Goal: Task Accomplishment & Management: Use online tool/utility

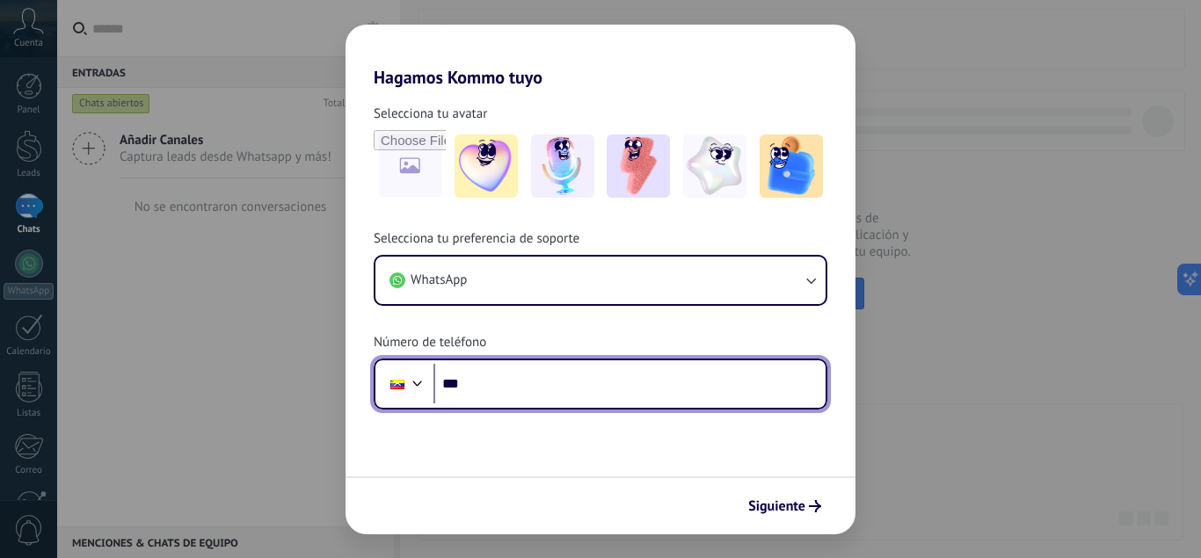
click at [503, 393] on input "***" at bounding box center [629, 384] width 392 height 40
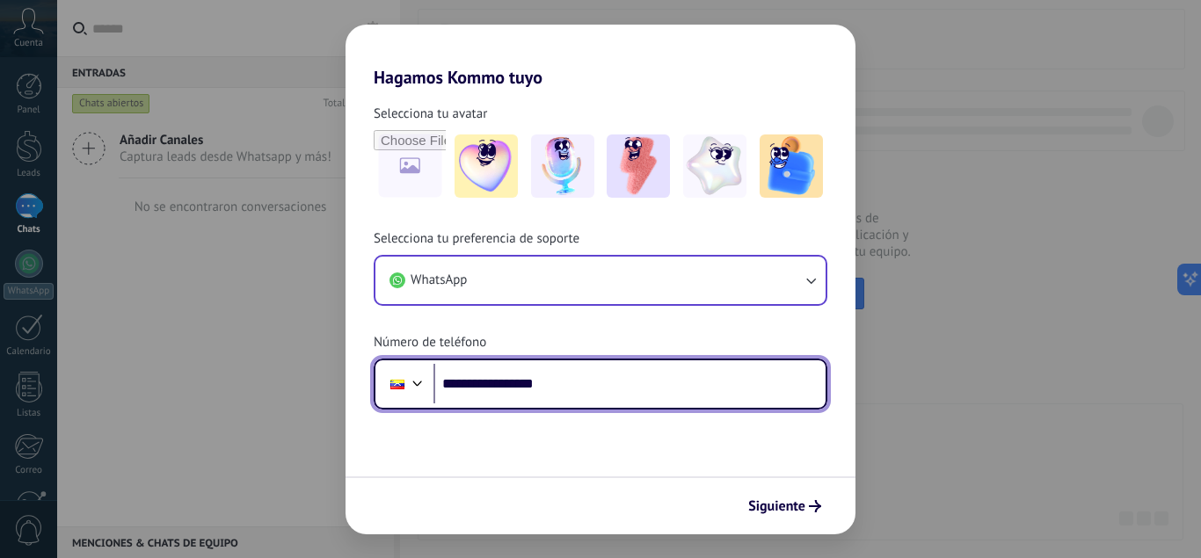
type input "**********"
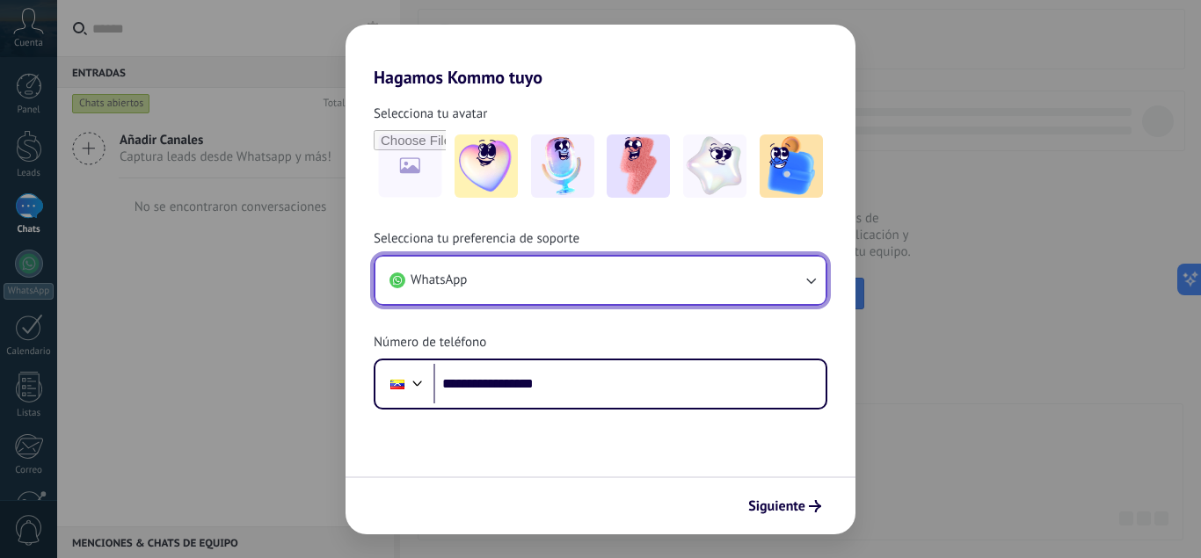
click at [808, 283] on icon "button" at bounding box center [811, 281] width 18 height 18
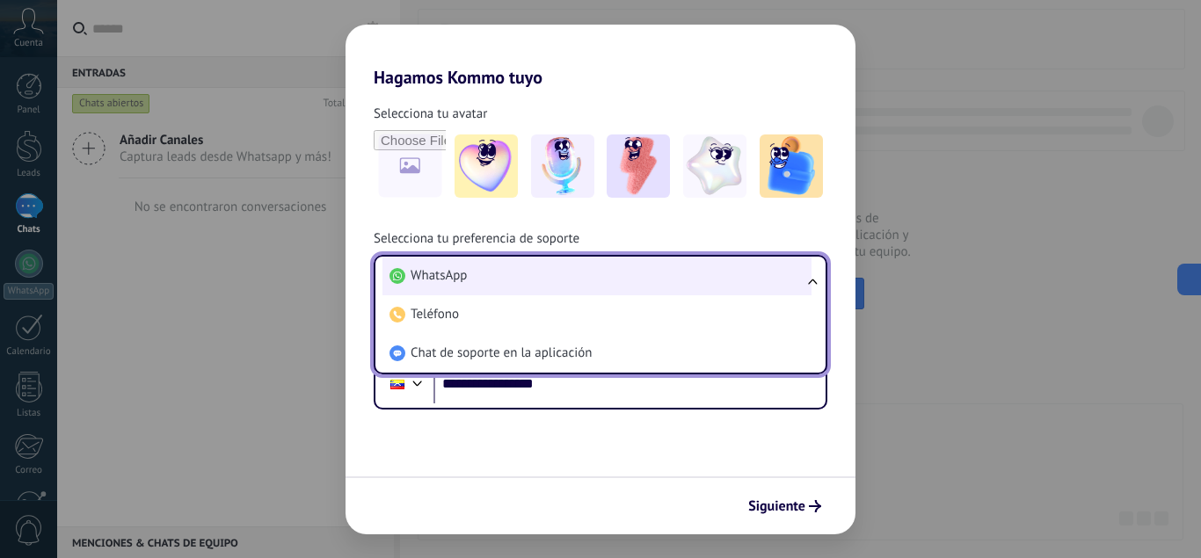
click at [528, 284] on li "WhatsApp" at bounding box center [596, 276] width 429 height 39
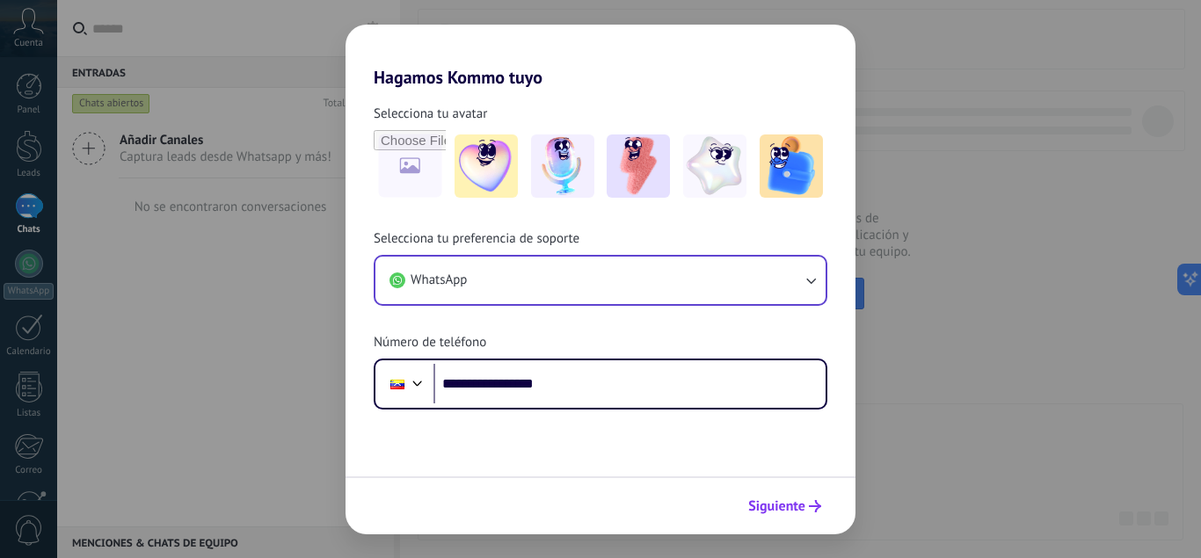
click at [800, 508] on span "Siguiente" at bounding box center [776, 506] width 57 height 12
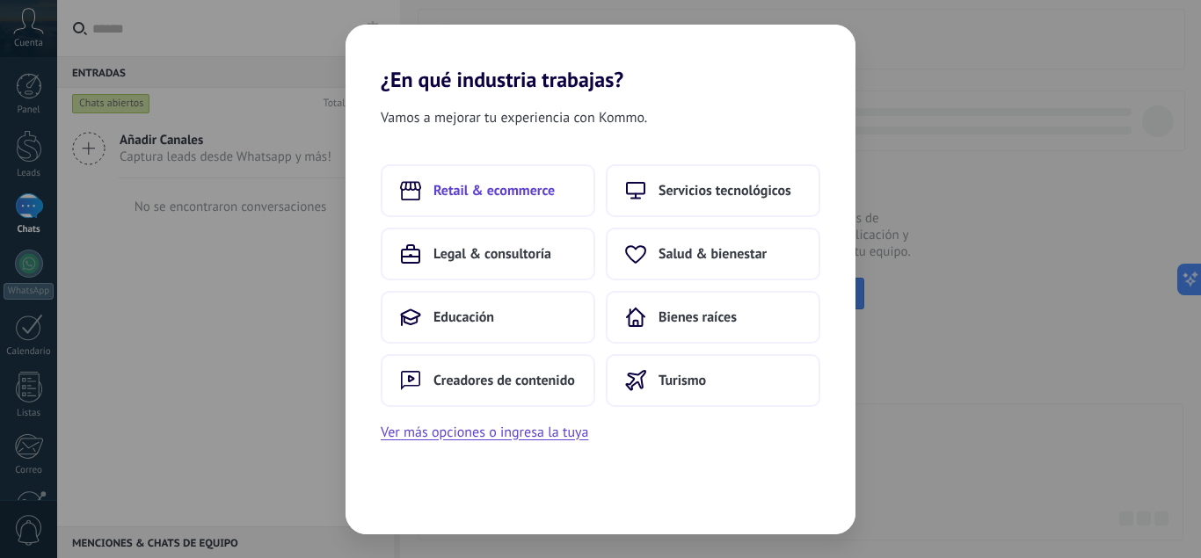
click at [487, 196] on span "Retail & ecommerce" at bounding box center [493, 191] width 121 height 18
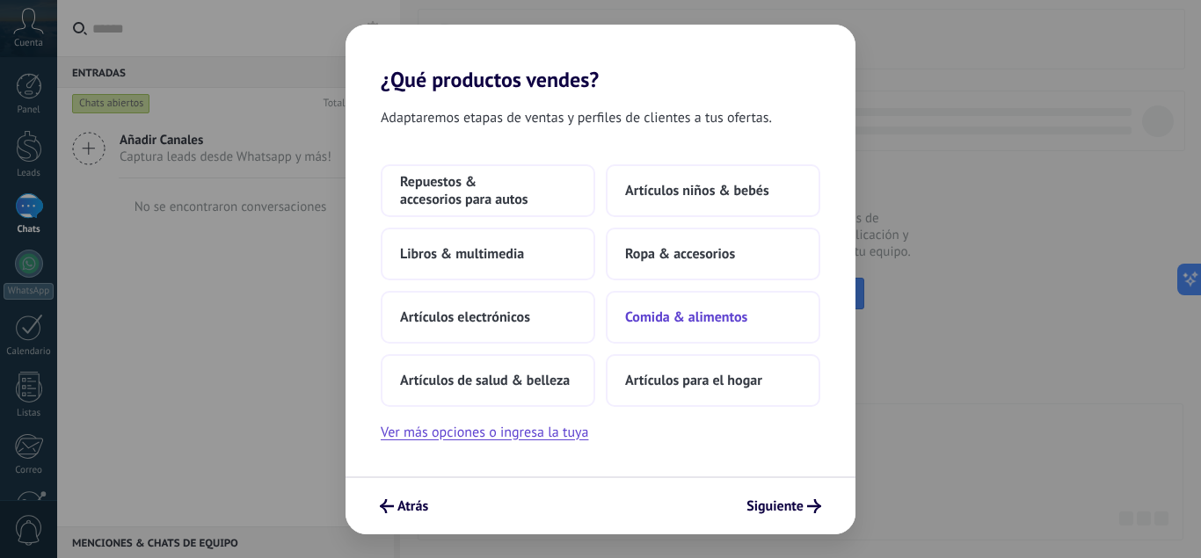
click at [709, 317] on span "Comida & alimentos" at bounding box center [686, 318] width 122 height 18
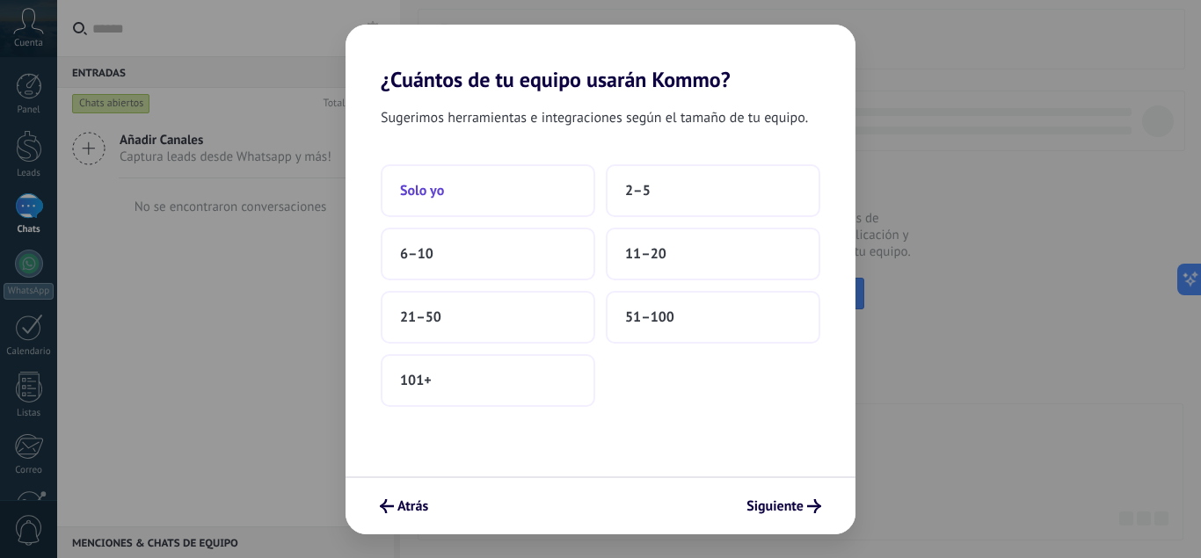
click at [487, 185] on button "Solo yo" at bounding box center [488, 190] width 215 height 53
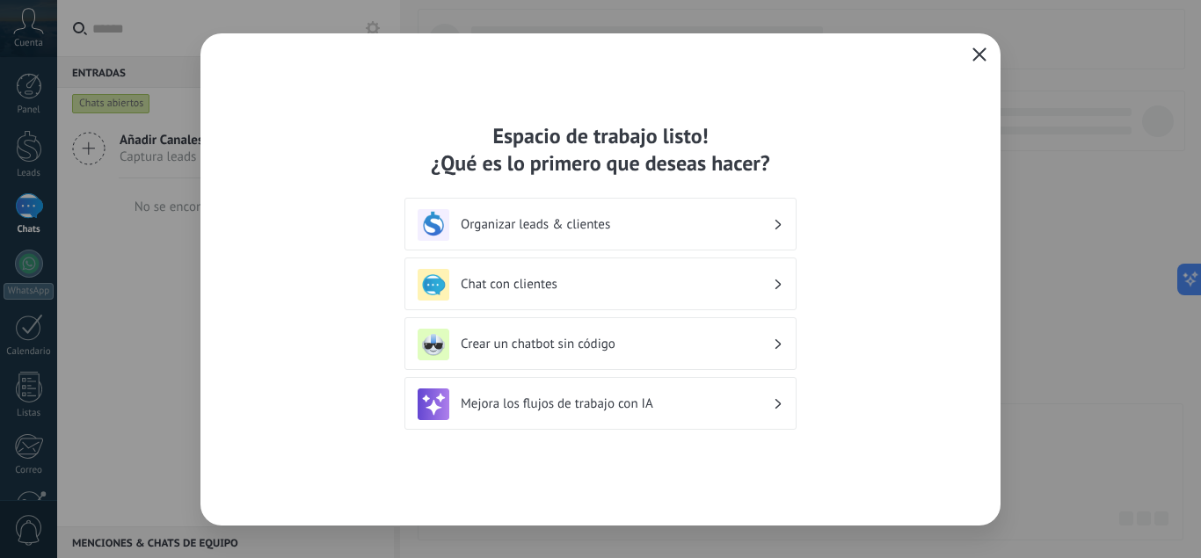
click at [553, 290] on h3 "Chat con clientes" at bounding box center [617, 284] width 312 height 17
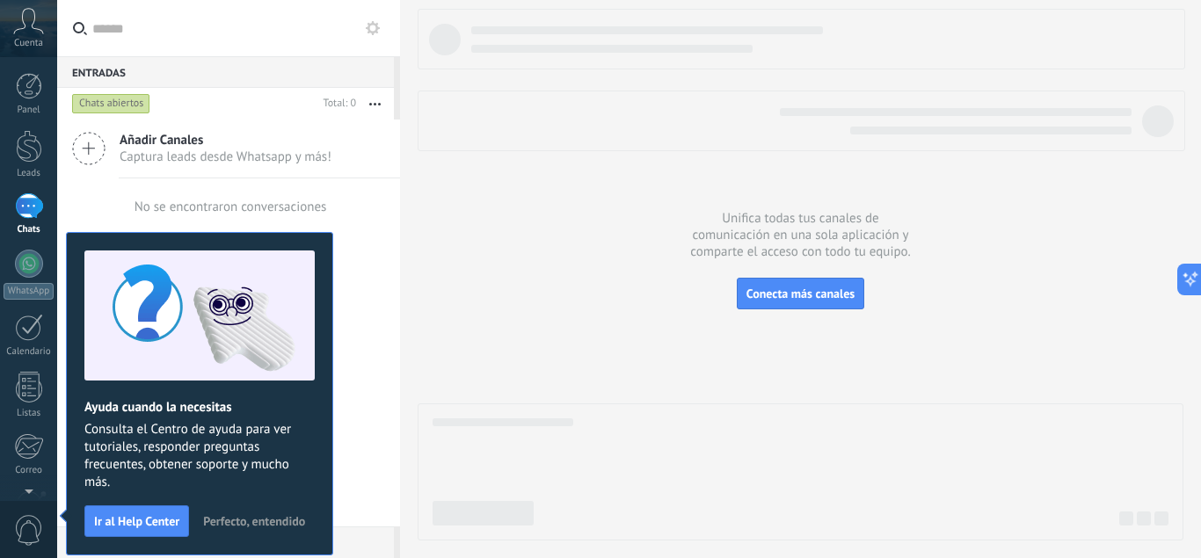
click at [100, 145] on icon at bounding box center [88, 148] width 33 height 33
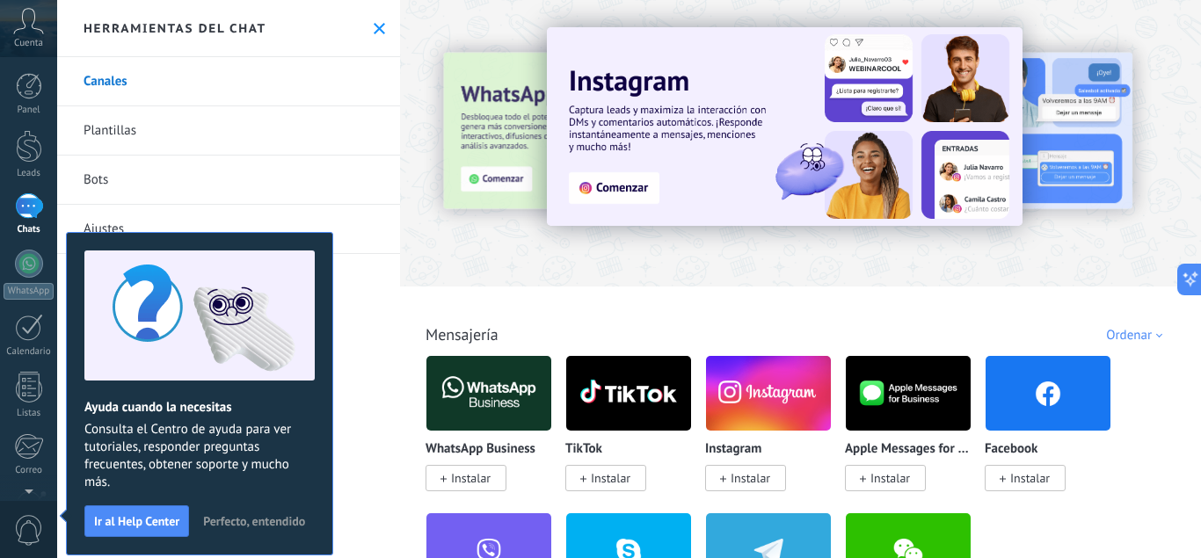
click at [245, 524] on span "Perfecto, entendido" at bounding box center [254, 521] width 102 height 12
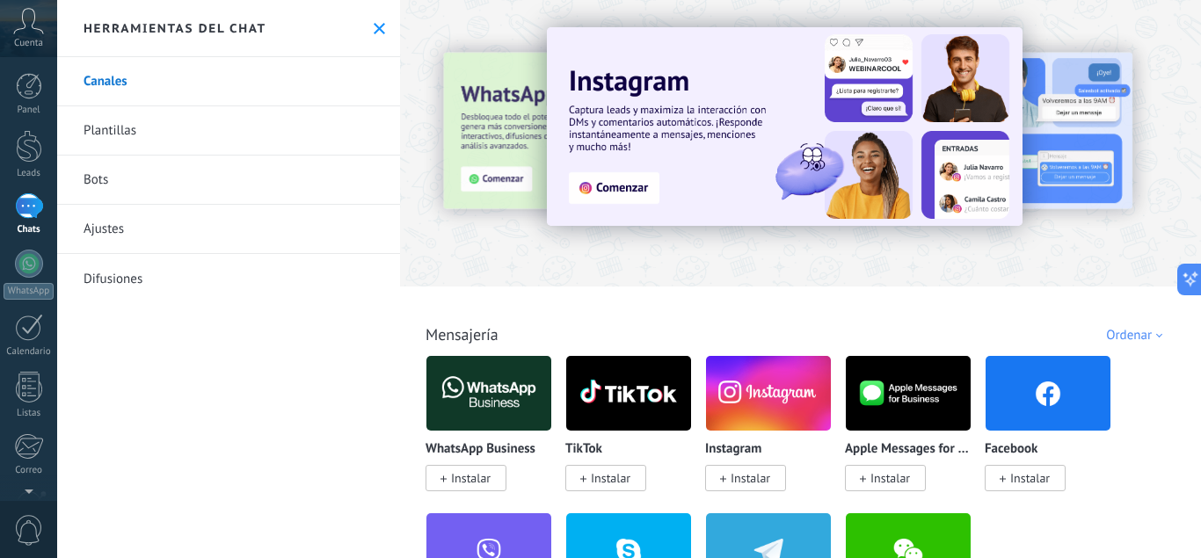
click at [504, 405] on img at bounding box center [488, 393] width 125 height 85
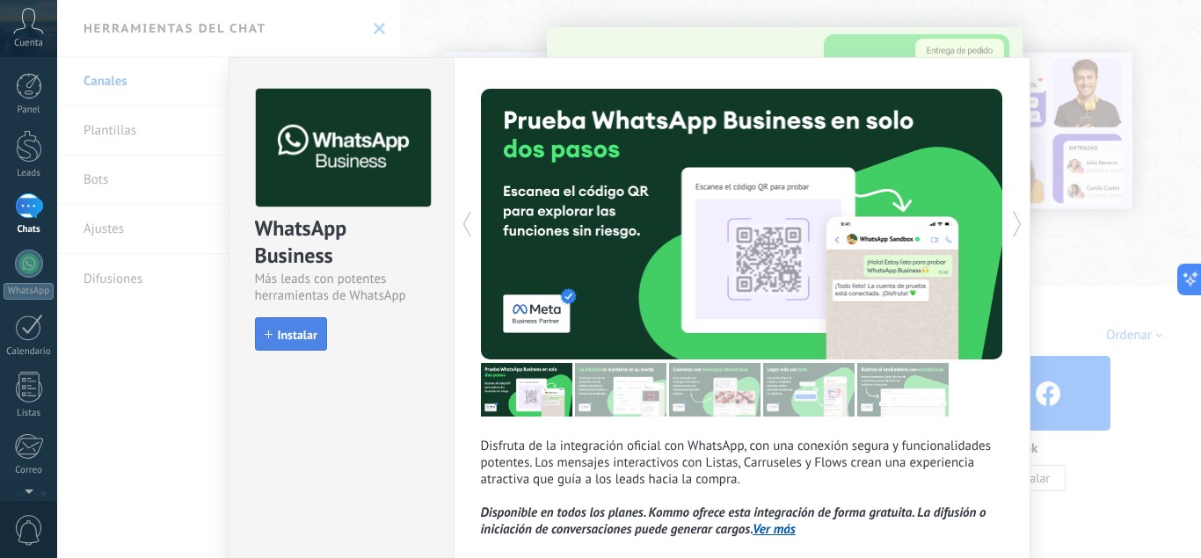
click at [284, 334] on span "Instalar" at bounding box center [298, 335] width 40 height 12
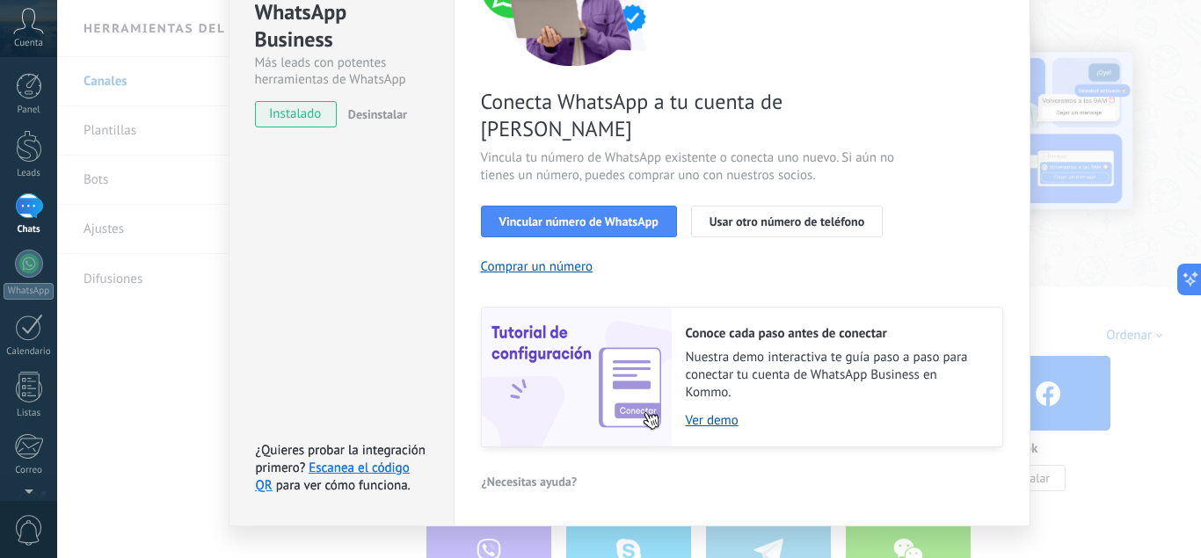
scroll to position [222, 0]
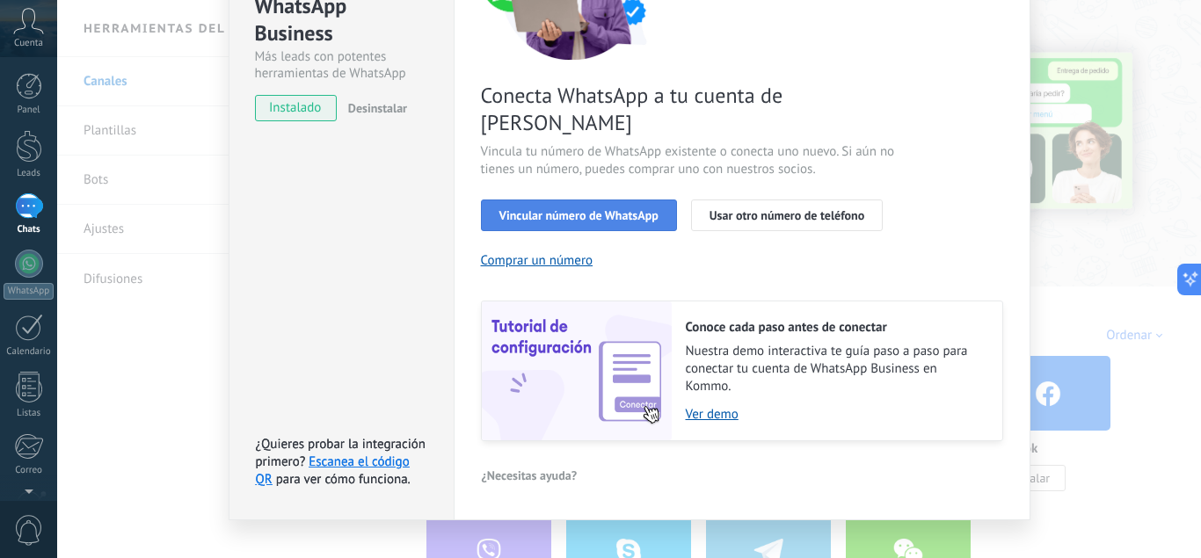
click at [564, 209] on span "Vincular número de WhatsApp" at bounding box center [578, 215] width 159 height 12
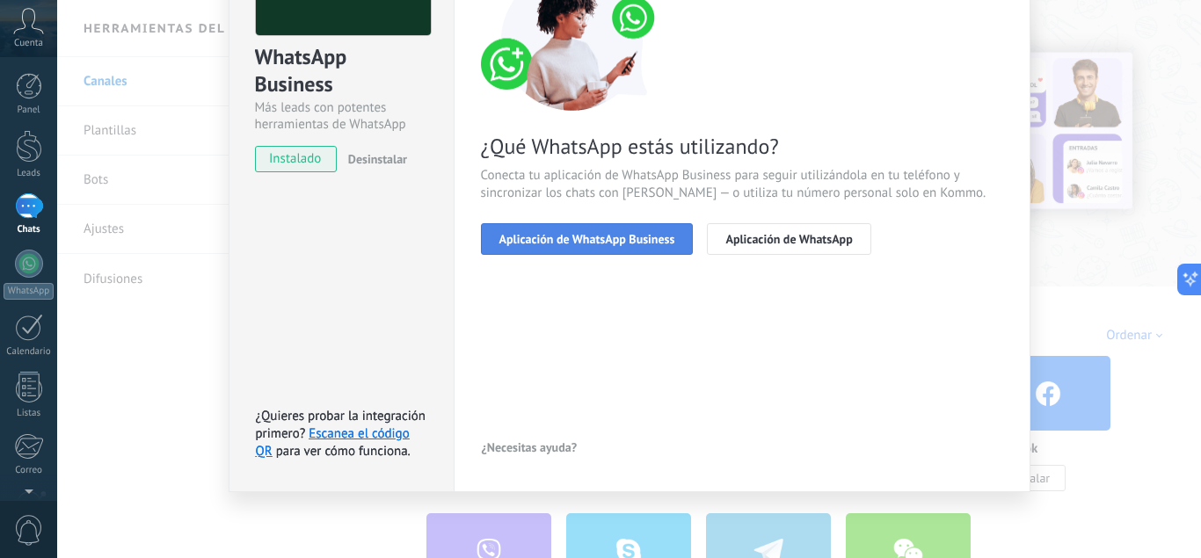
click at [565, 244] on span "Aplicación de WhatsApp Business" at bounding box center [587, 239] width 176 height 12
